Goal: Use online tool/utility: Use online tool/utility

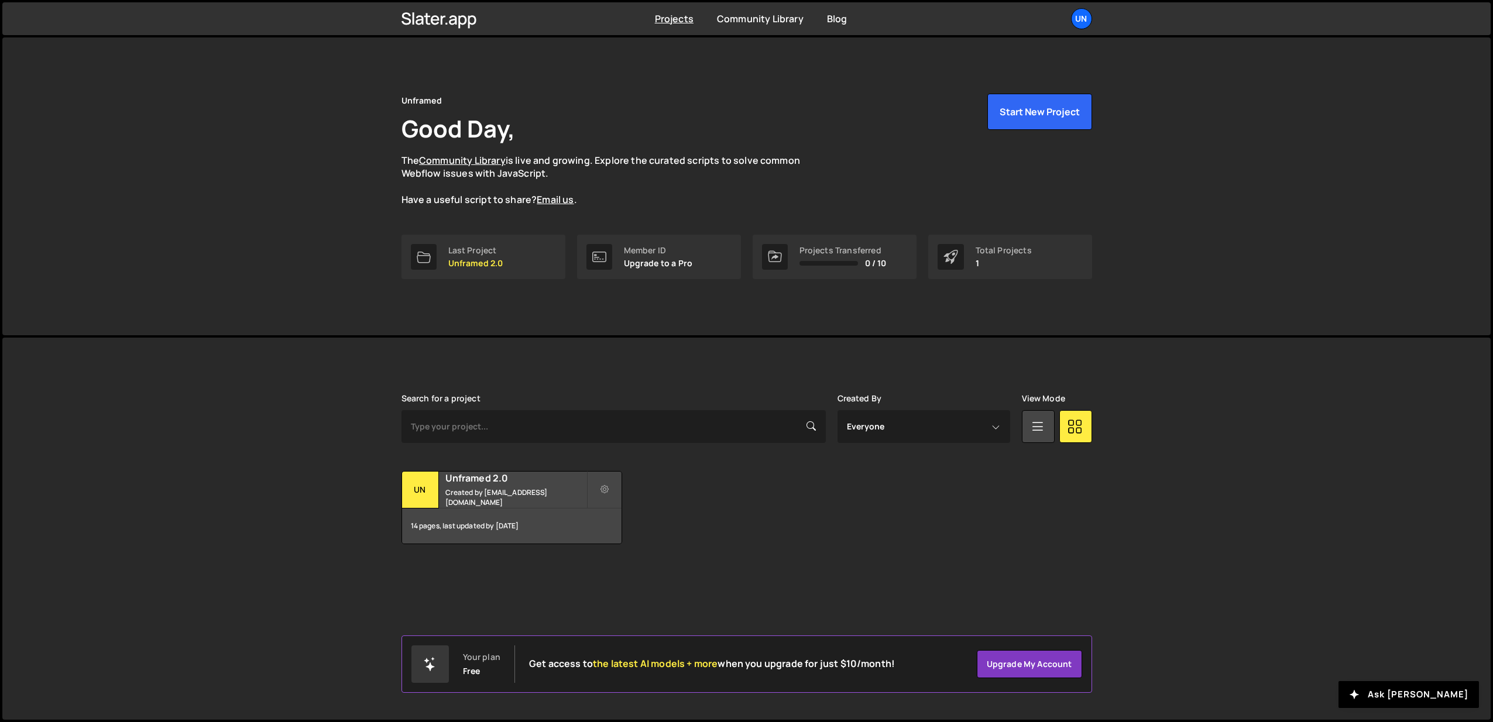
click at [496, 467] on div "Search for a project Created By Everyone webflow@unframed.nl View Mode Transfer…" at bounding box center [747, 469] width 691 height 150
click at [480, 481] on h2 "Unframed 2.0" at bounding box center [516, 478] width 141 height 13
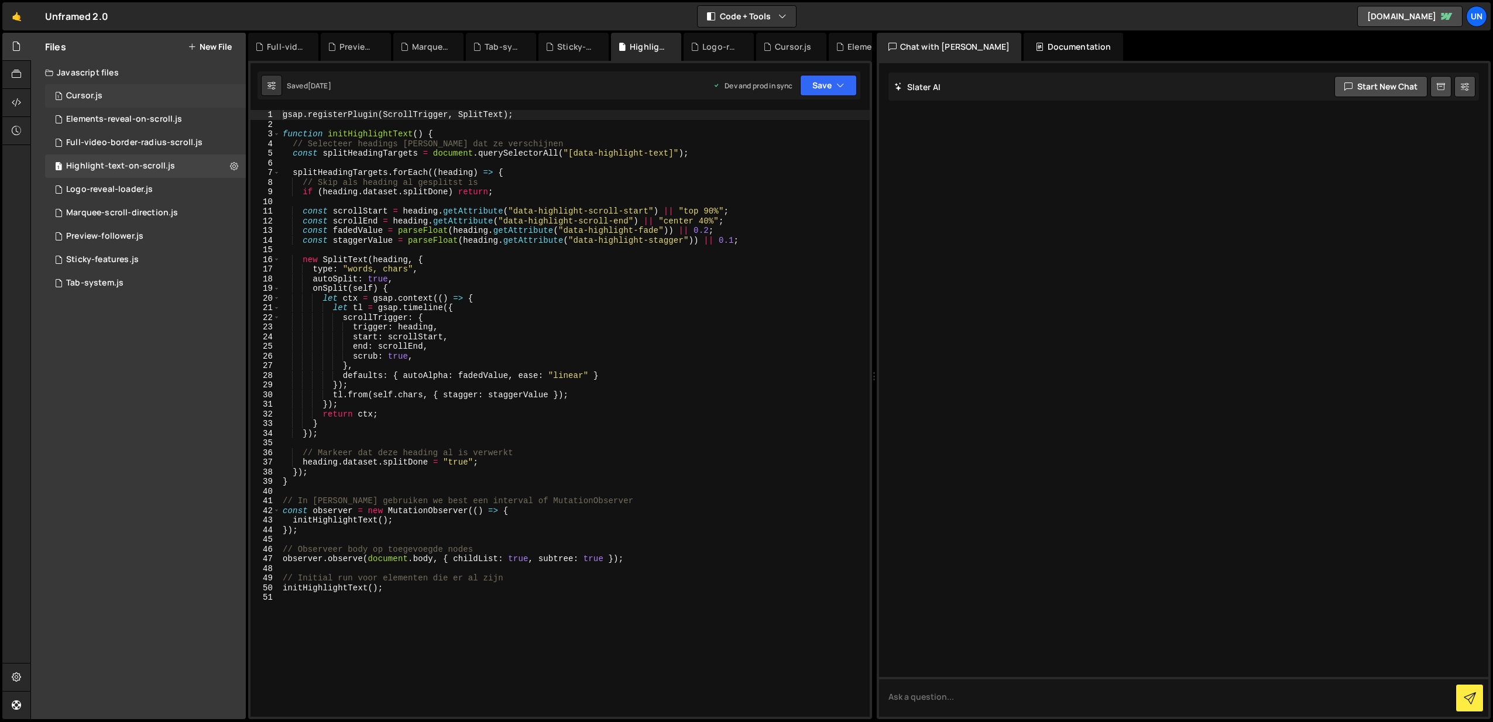
click at [100, 107] on div "1 Cursor.js 0" at bounding box center [145, 95] width 201 height 23
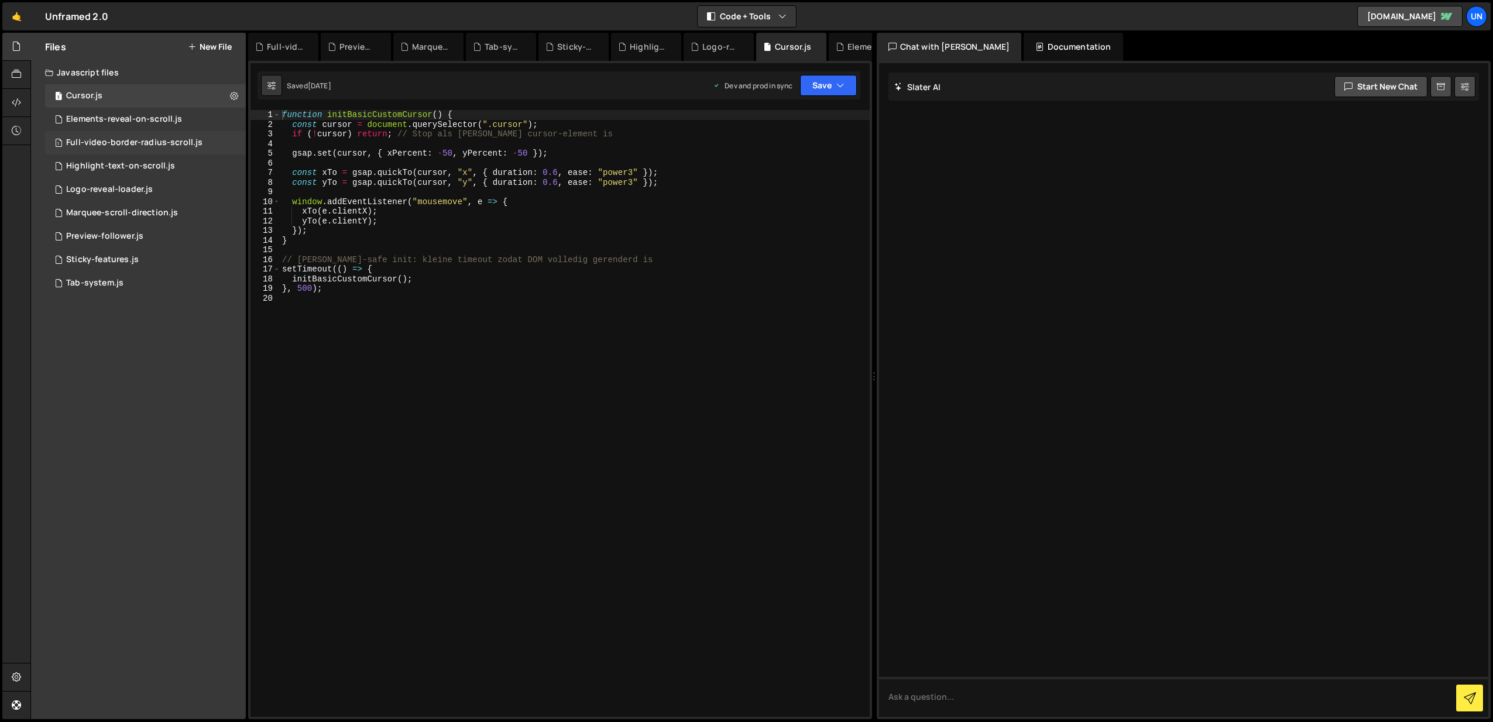
click at [109, 140] on div "Full-video-border-radius-scroll.js" at bounding box center [134, 143] width 136 height 11
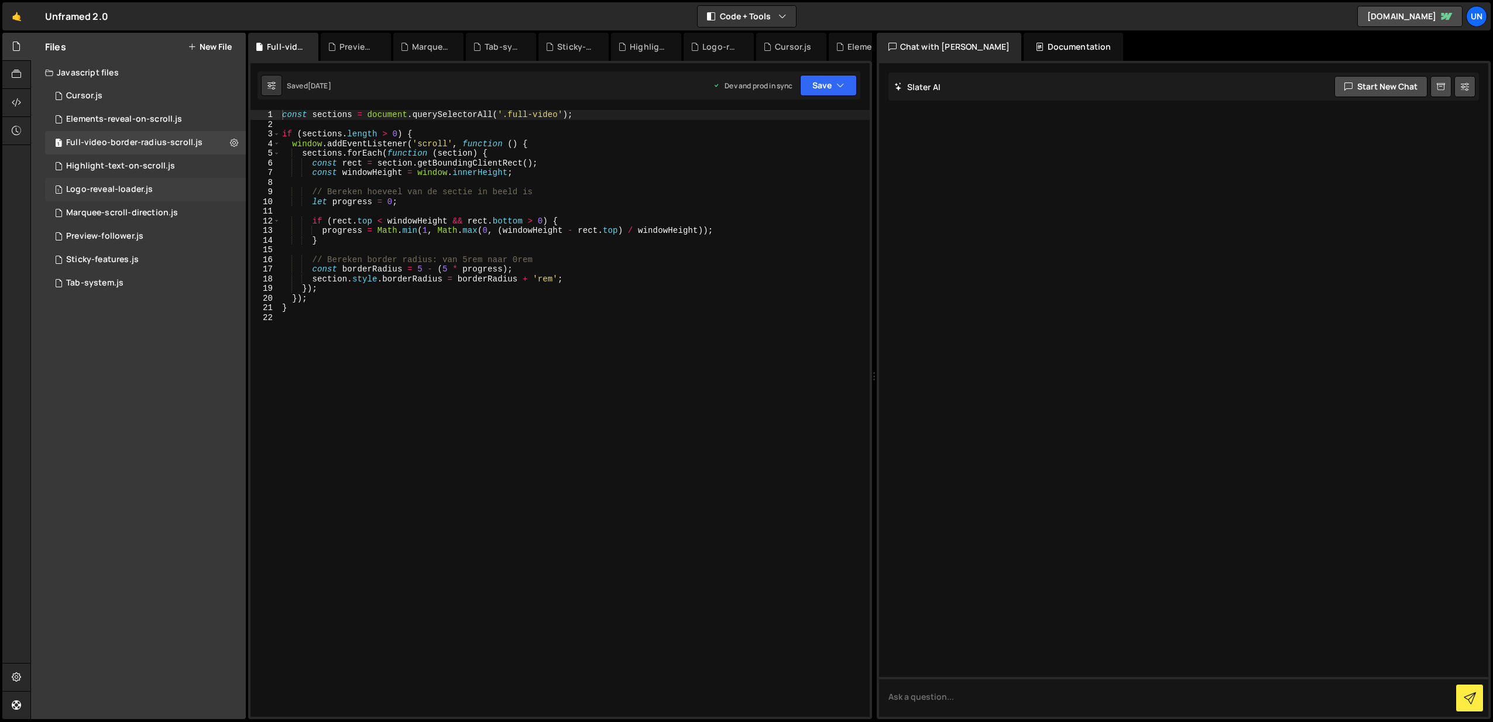
click at [107, 183] on div "1 Logo-reveal-loader.js 0" at bounding box center [145, 189] width 201 height 23
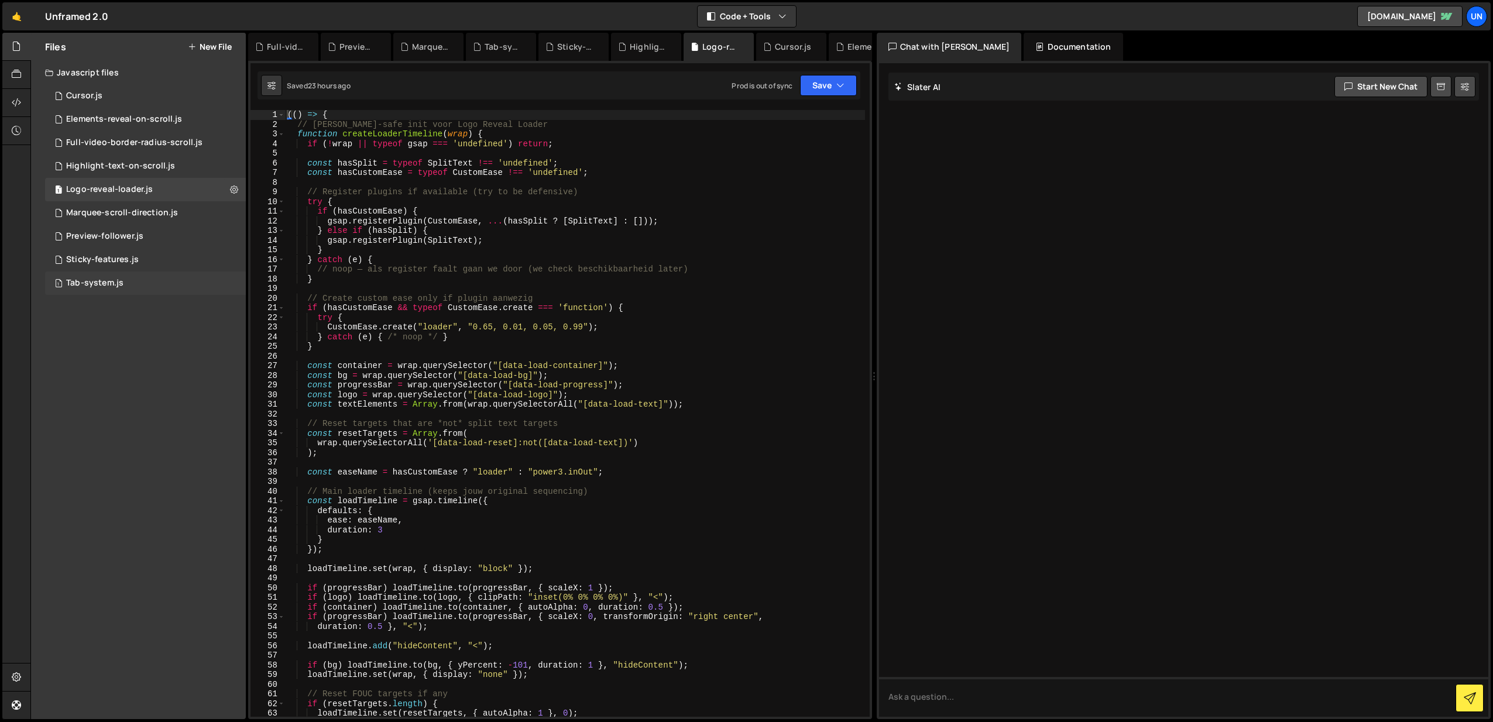
click at [97, 279] on div "Tab-system.js" at bounding box center [94, 283] width 57 height 11
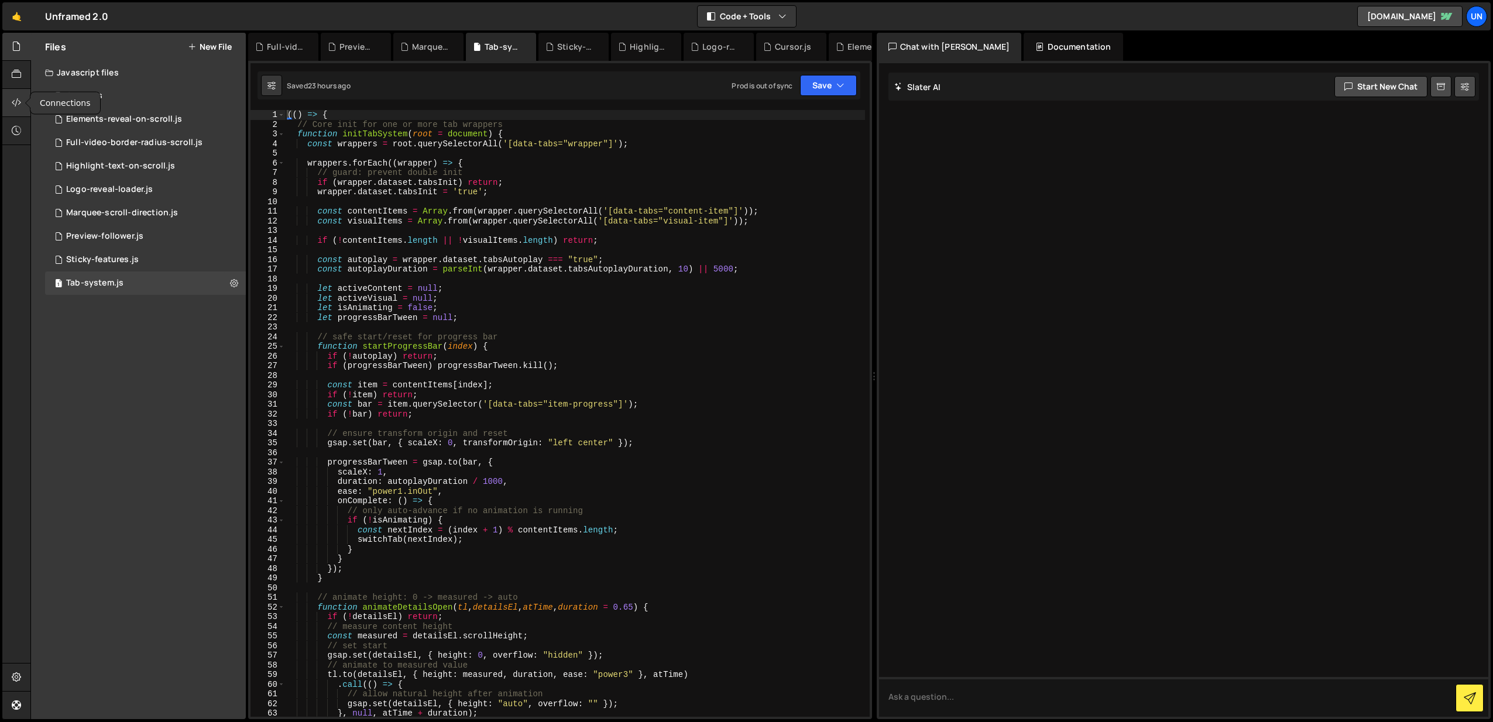
click at [15, 105] on icon at bounding box center [16, 102] width 9 height 13
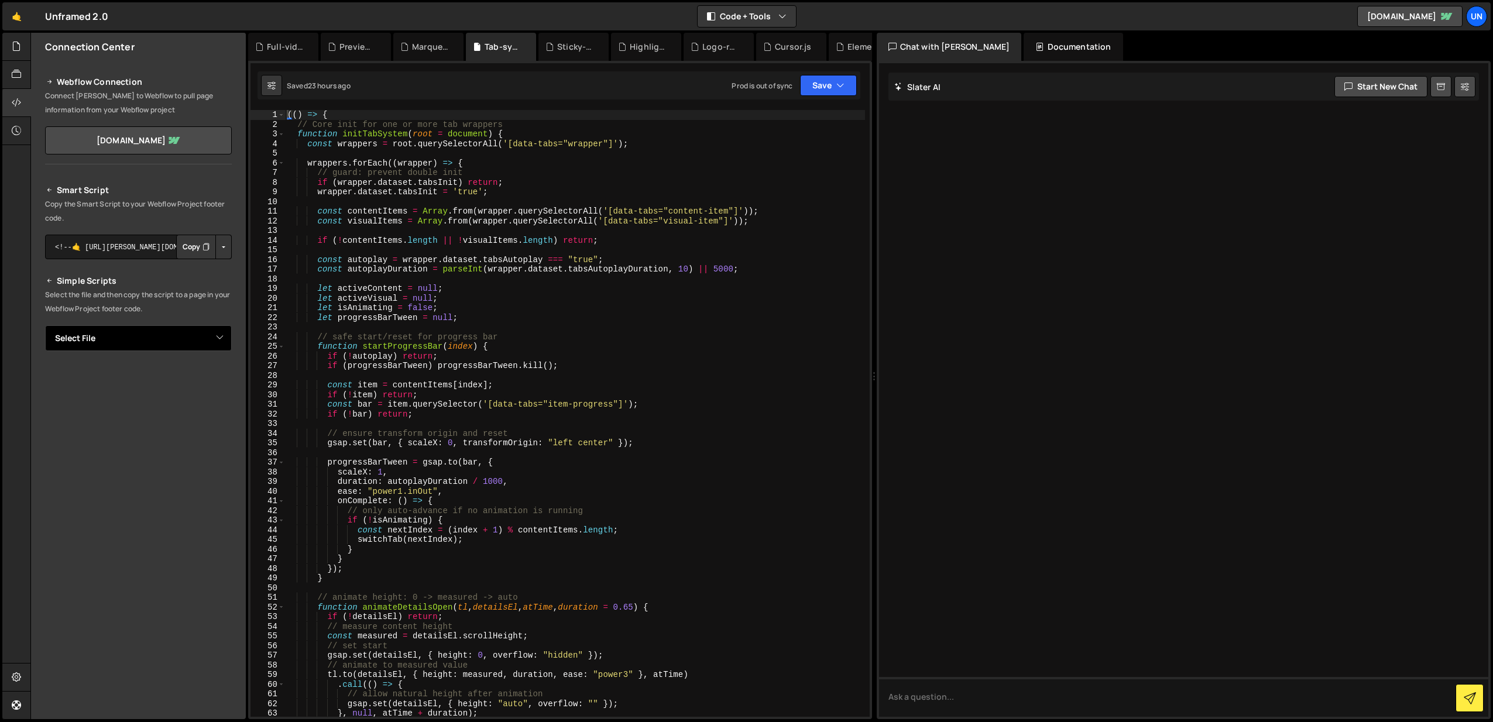
click at [120, 341] on select "Select File Cursor.js Elements-reveal-on-scroll.js Full-video-border-radius-scr…" at bounding box center [138, 339] width 187 height 26
select select "47977"
click at [45, 326] on select "Select File Cursor.js Elements-reveal-on-scroll.js Full-video-border-radius-scr…" at bounding box center [138, 339] width 187 height 26
type textarea "let isAnimating = false;"
click at [574, 306] on div "(( ) => { // Core init for one or more tab wrappers function initTabSystem ( ro…" at bounding box center [575, 423] width 580 height 626
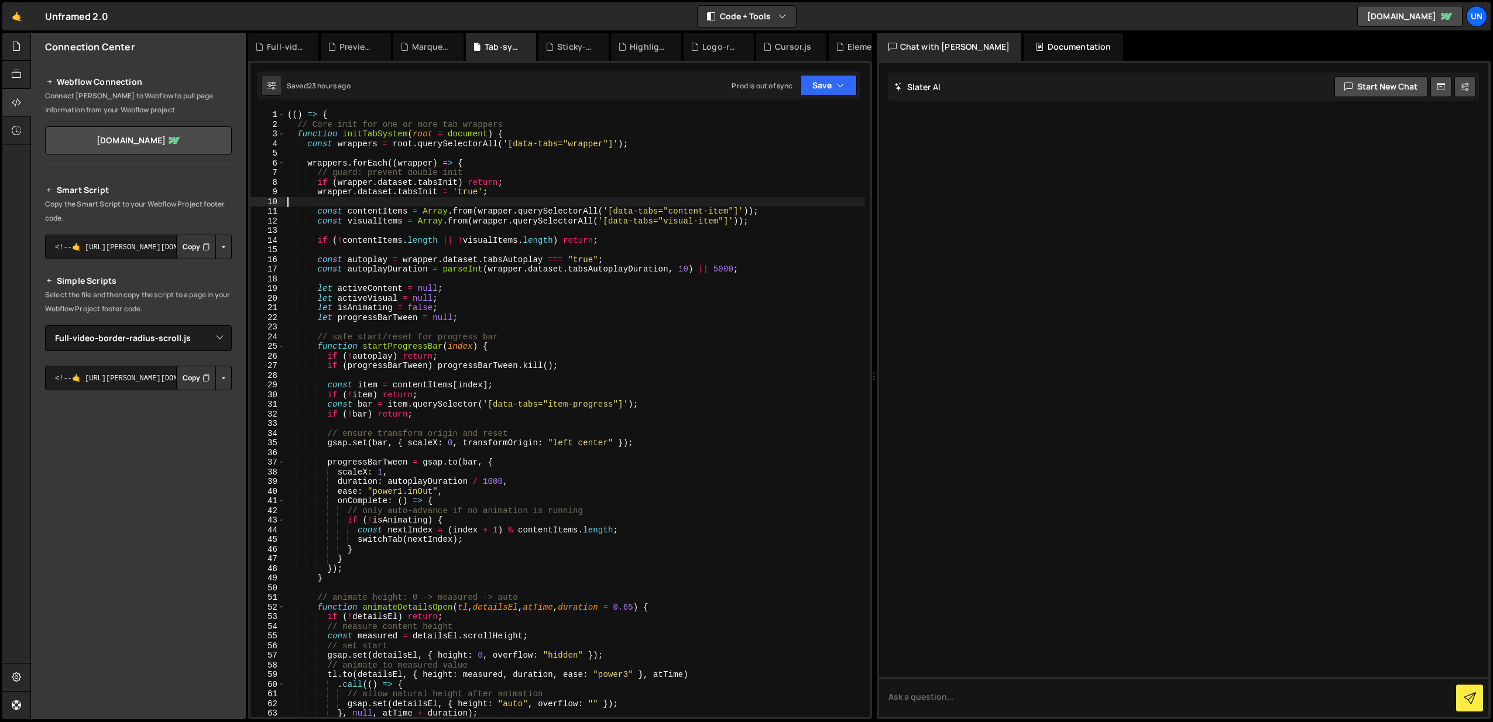
click at [607, 198] on div "(( ) => { // Core init for one or more tab wrappers function initTabSystem ( ro…" at bounding box center [575, 423] width 580 height 626
click at [16, 74] on icon at bounding box center [16, 74] width 9 height 13
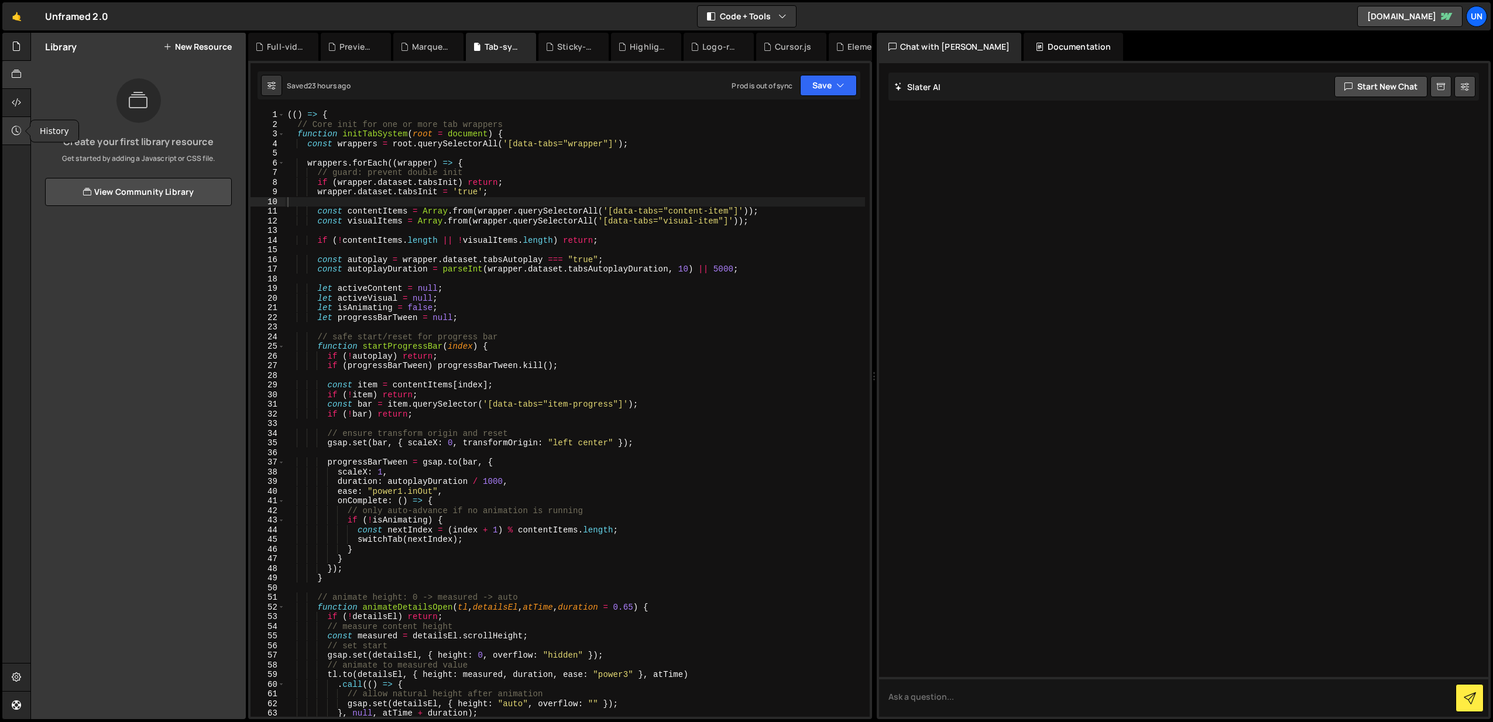
click at [11, 128] on div at bounding box center [16, 131] width 29 height 28
